Goal: Task Accomplishment & Management: Manage account settings

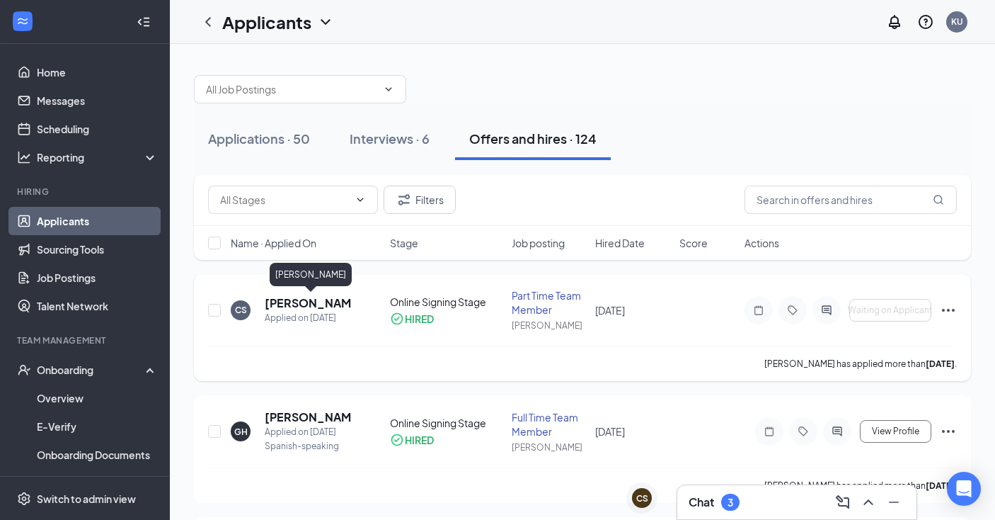
click at [289, 303] on h5 "[PERSON_NAME]" at bounding box center [308, 303] width 87 height 16
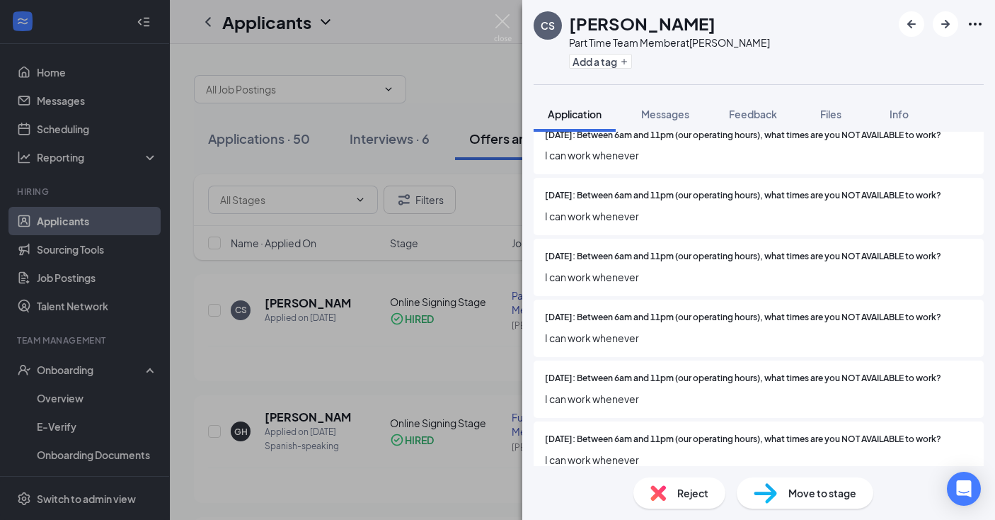
scroll to position [1695, 0]
click at [549, 488] on icon "ChevronDown" at bounding box center [542, 496] width 17 height 17
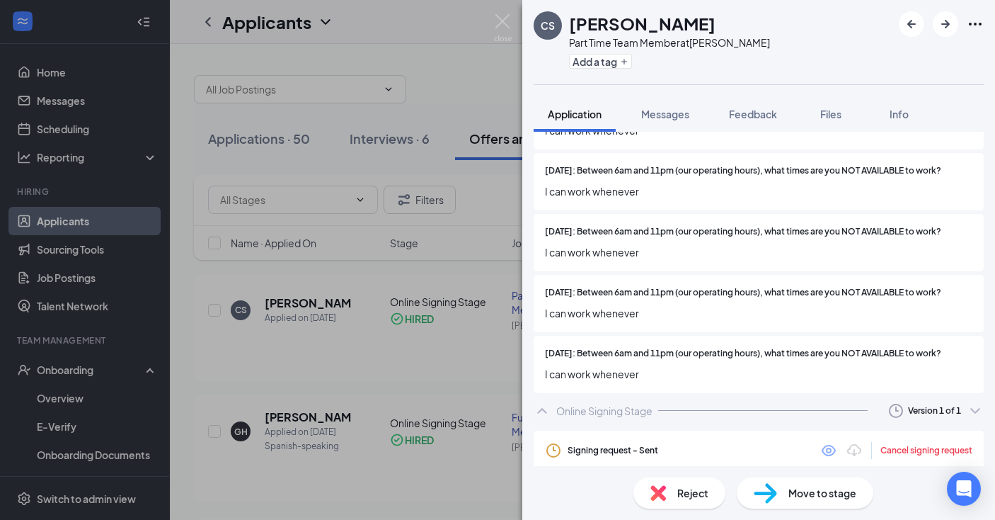
scroll to position [1780, 0]
click at [503, 20] on img at bounding box center [503, 28] width 18 height 28
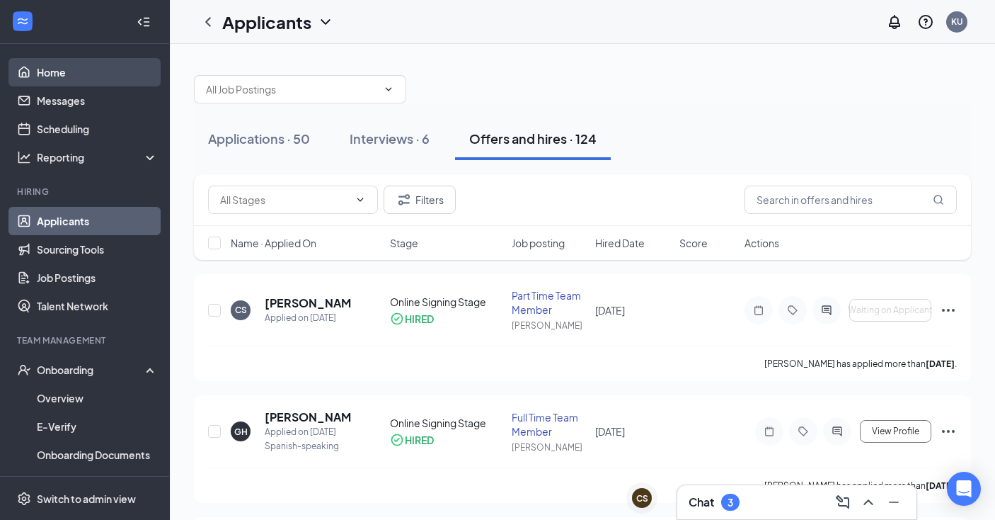
click at [62, 71] on link "Home" at bounding box center [97, 72] width 121 height 28
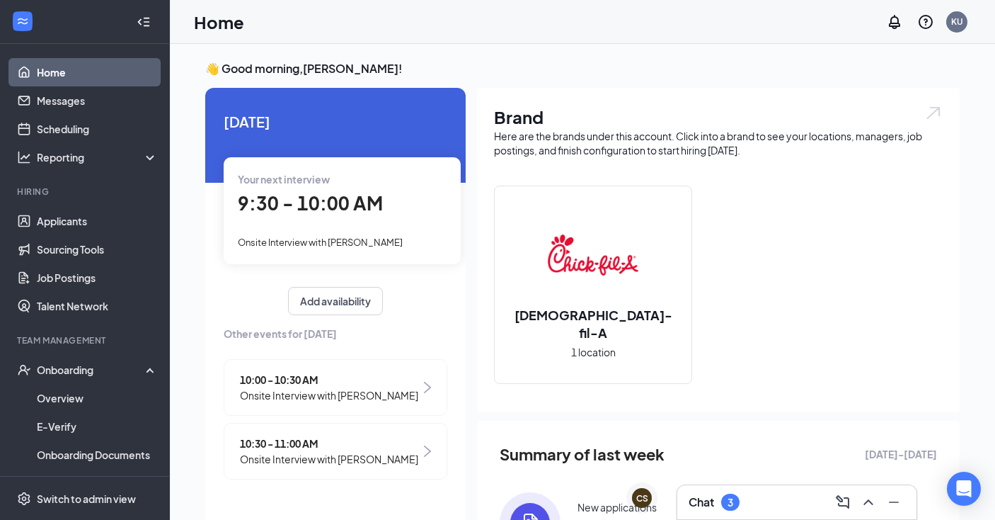
click at [710, 500] on h3 "Chat" at bounding box center [701, 502] width 25 height 16
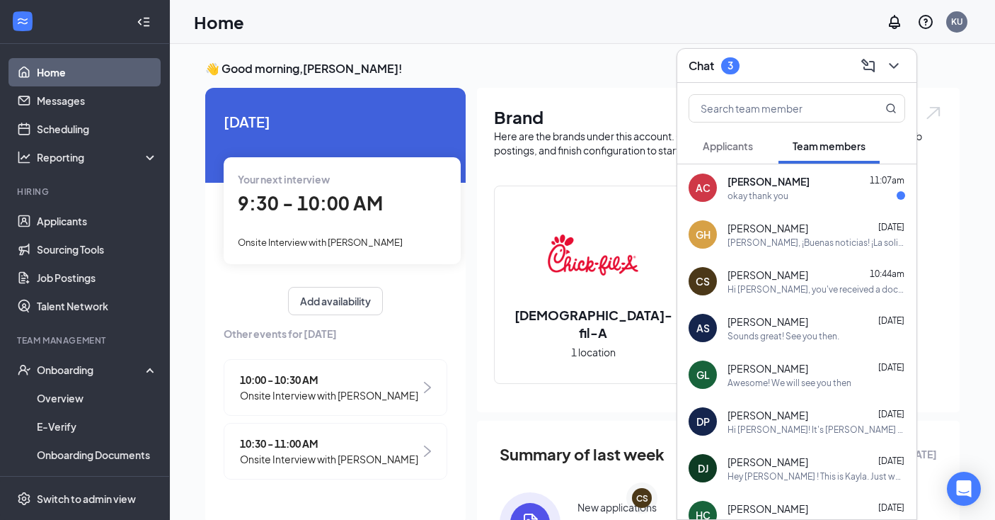
click at [833, 193] on div "okay thank you" at bounding box center [817, 196] width 178 height 12
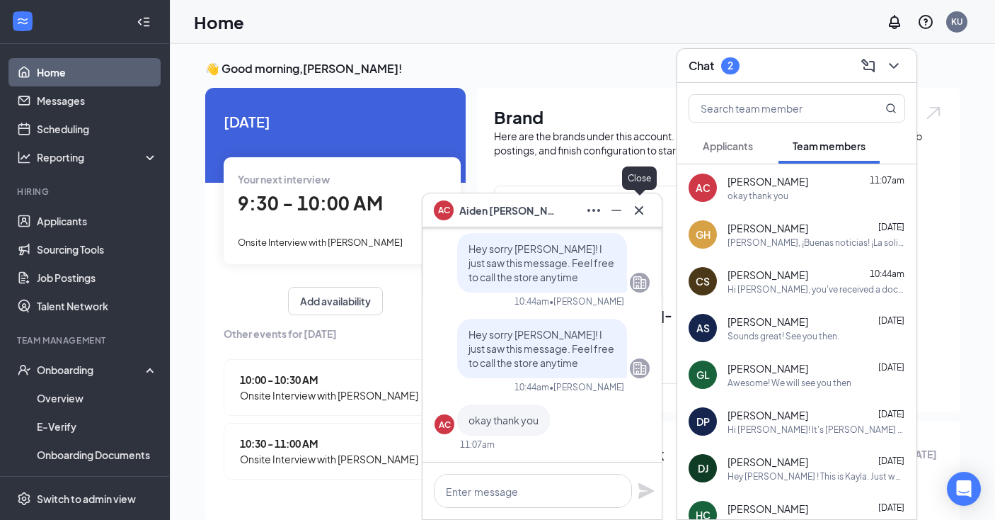
click at [641, 211] on icon "Cross" at bounding box center [639, 209] width 8 height 8
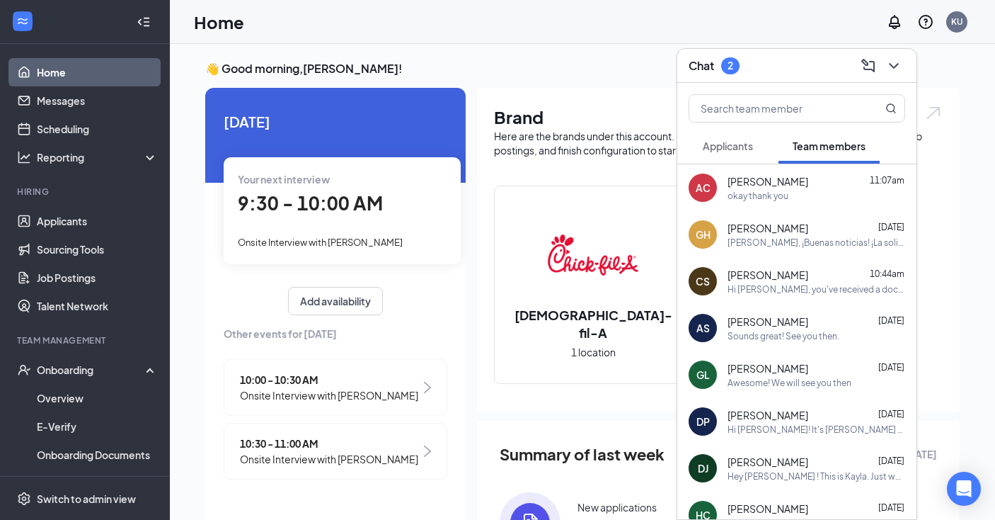
click at [730, 151] on span "Applicants" at bounding box center [728, 145] width 50 height 13
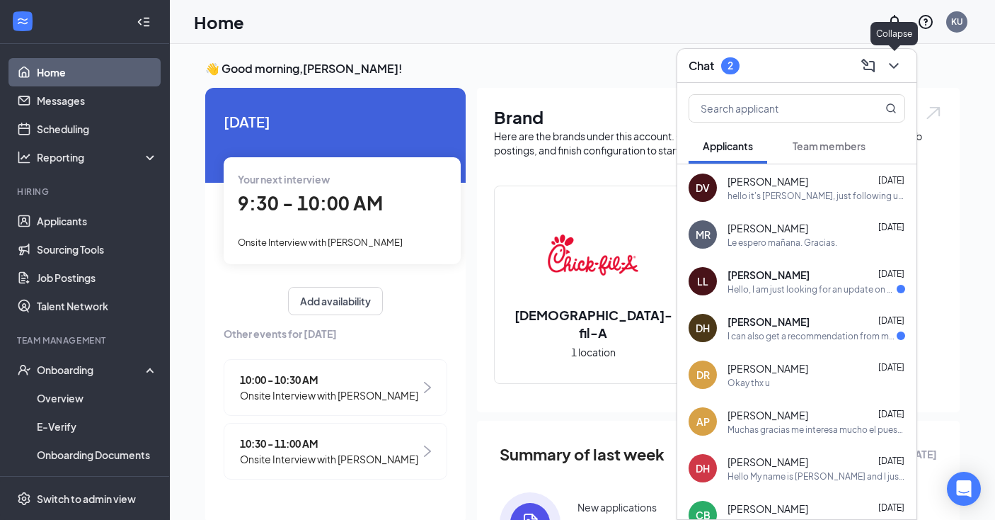
click at [895, 69] on icon "ChevronDown" at bounding box center [894, 65] width 17 height 17
